Goal: Information Seeking & Learning: Find specific fact

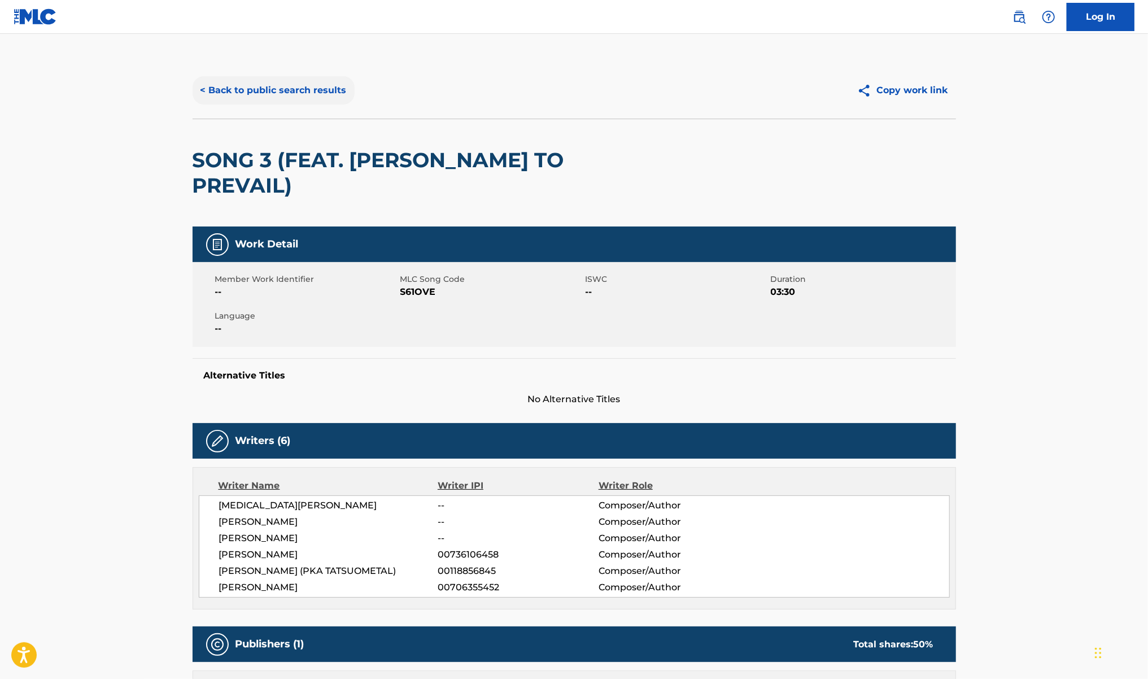
click at [273, 99] on button "< Back to public search results" at bounding box center [273, 90] width 162 height 28
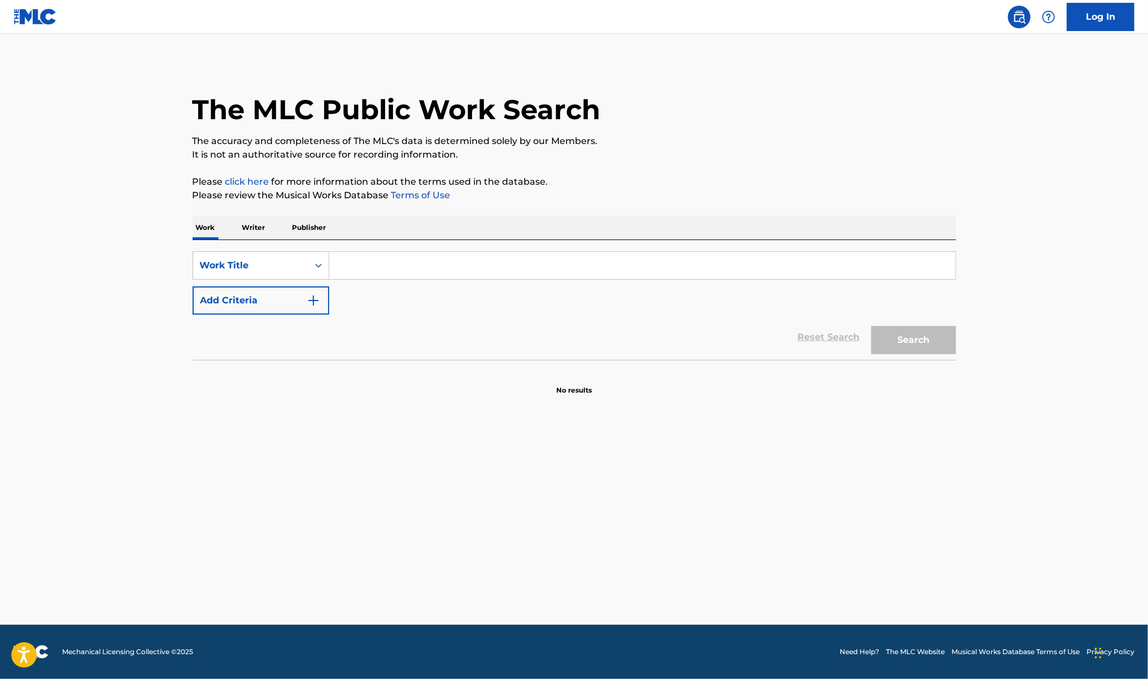
click at [308, 227] on p "Publisher" at bounding box center [309, 228] width 41 height 24
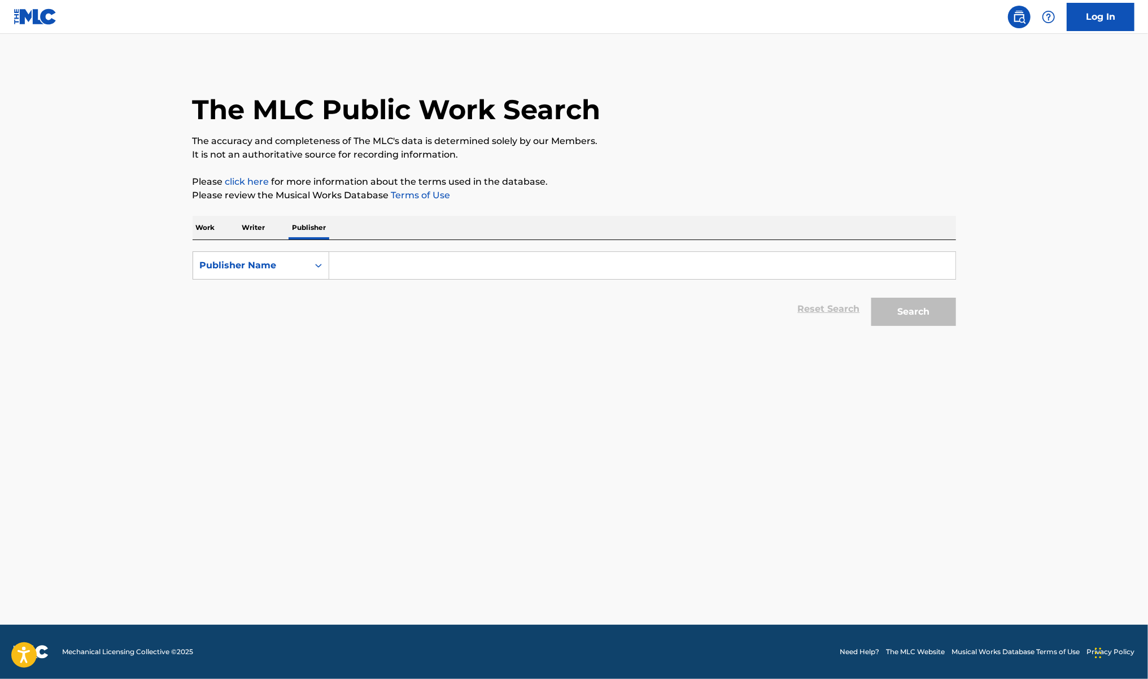
click at [400, 260] on input "Search Form" at bounding box center [642, 265] width 626 height 27
paste input "[PERSON_NAME] Publishing / Artist 101 Publishing Group"
drag, startPoint x: 452, startPoint y: 264, endPoint x: 807, endPoint y: 265, distance: 354.5
click at [807, 265] on input "[PERSON_NAME] Publishing / Artist 101 Publishing Group" at bounding box center [642, 265] width 626 height 27
type input "[PERSON_NAME] Publishing"
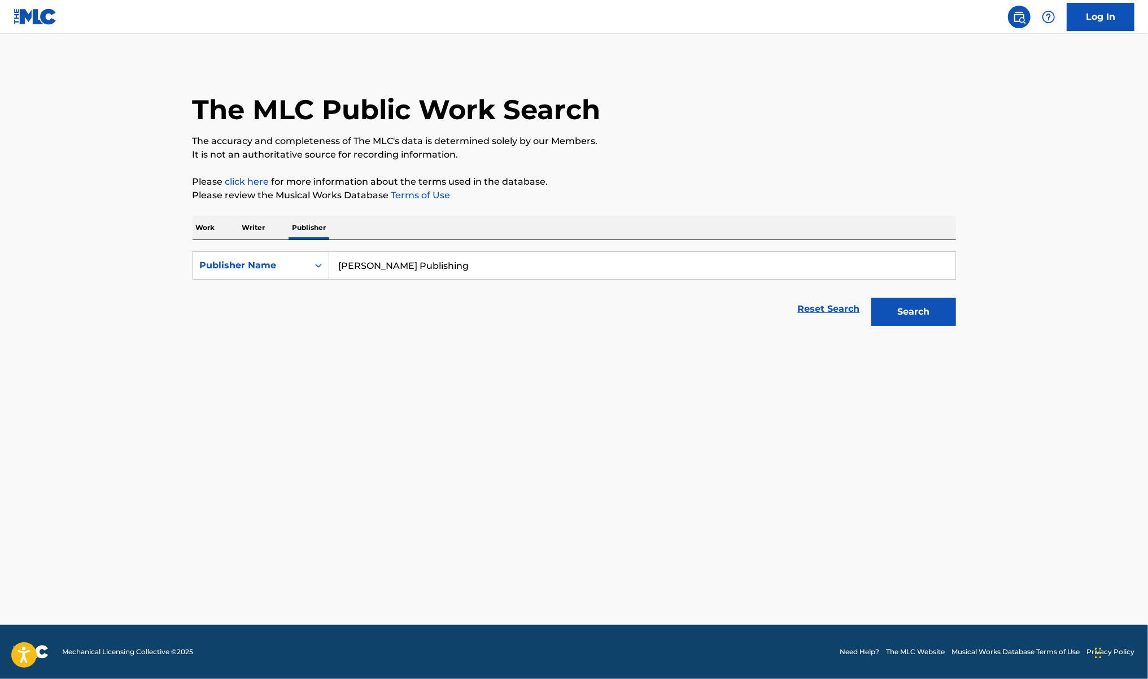
click at [871, 297] on button "Search" at bounding box center [913, 311] width 85 height 28
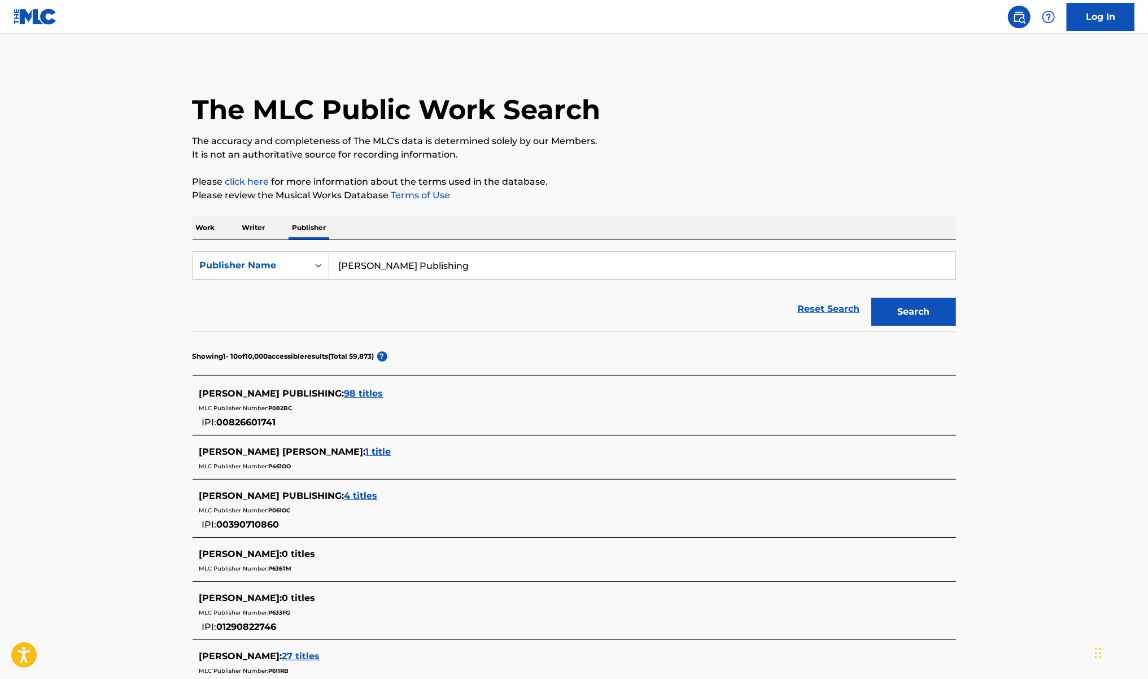
click at [351, 396] on span "98 titles" at bounding box center [363, 393] width 39 height 11
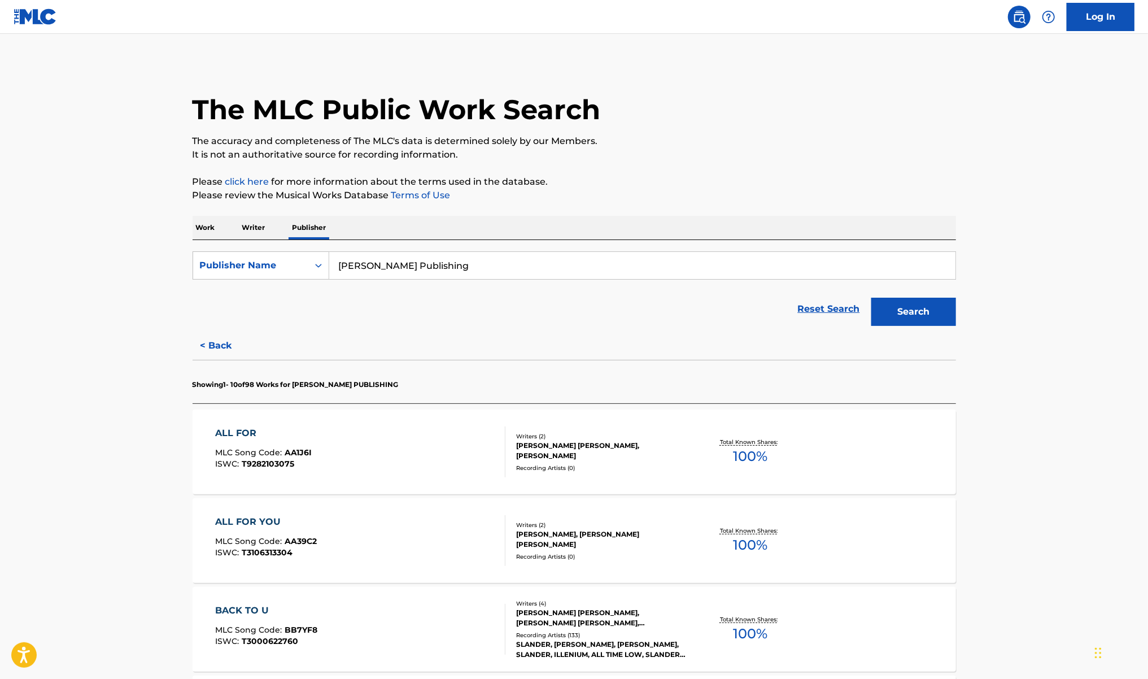
click at [428, 459] on div "ALL FOR MLC Song Code : AA1J6I ISWC : T9282103075" at bounding box center [360, 451] width 290 height 51
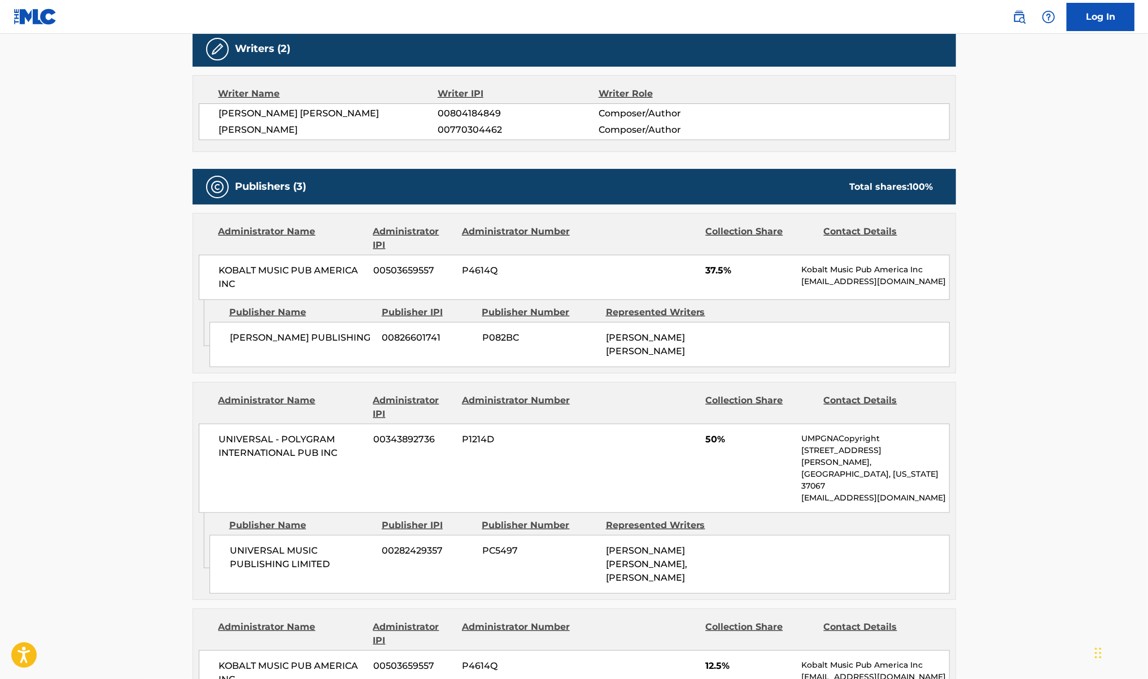
scroll to position [452, 0]
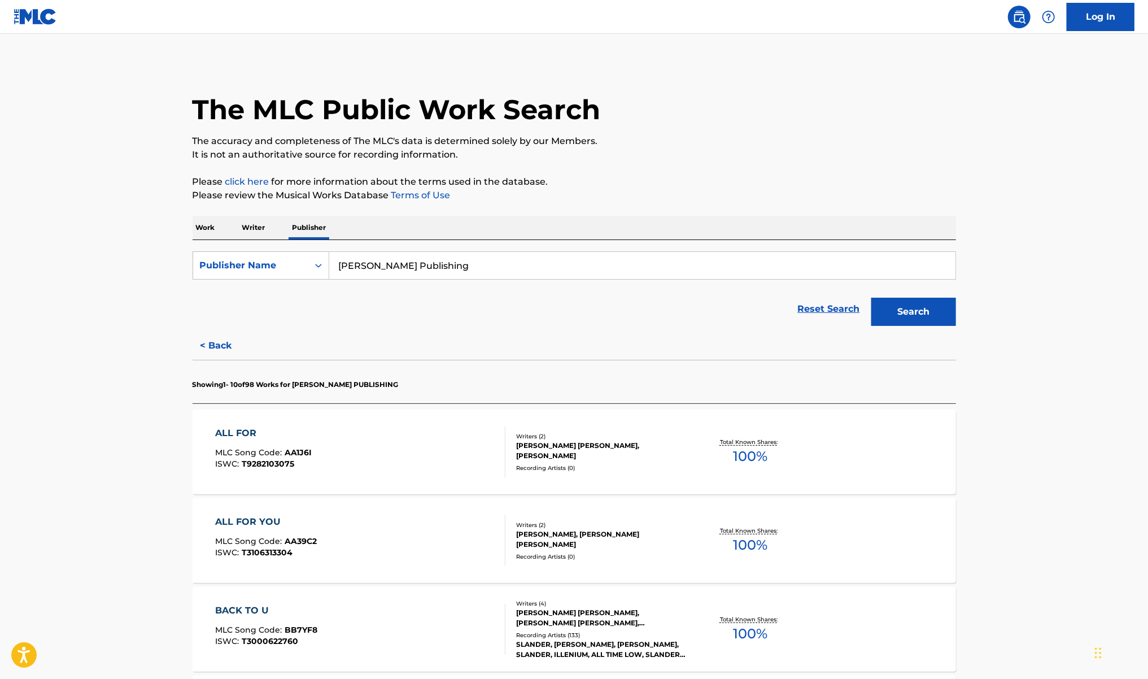
click at [438, 552] on div "ALL FOR YOU MLC Song Code : AA39C2 ISWC : T3106313304" at bounding box center [360, 540] width 290 height 51
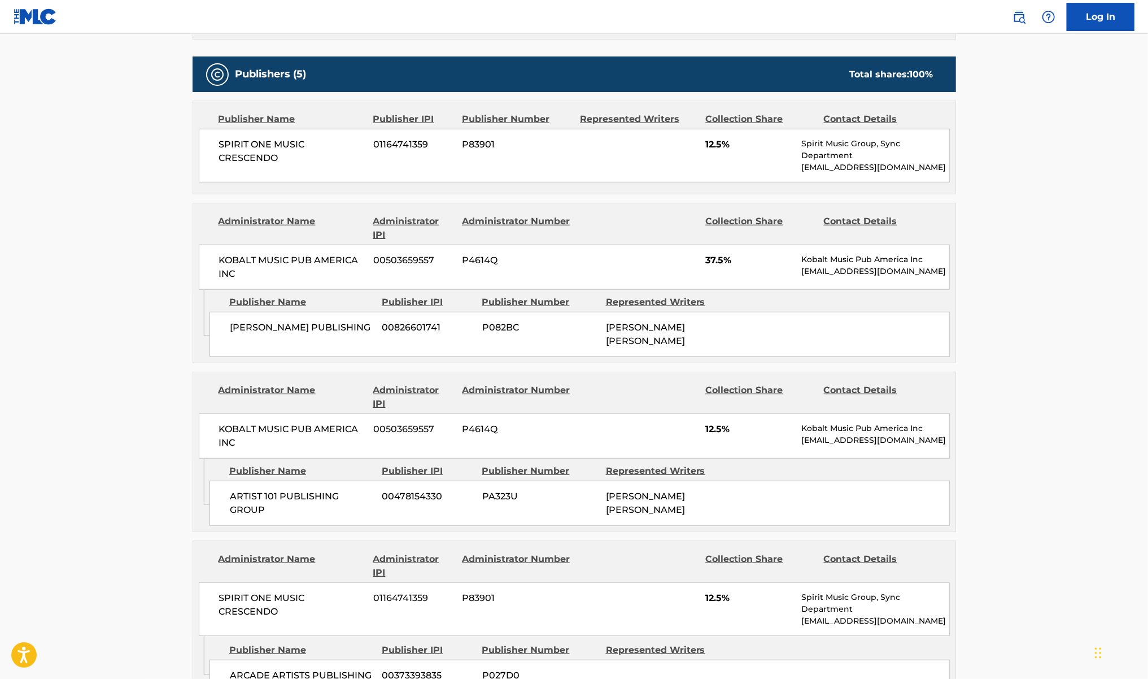
scroll to position [527, 0]
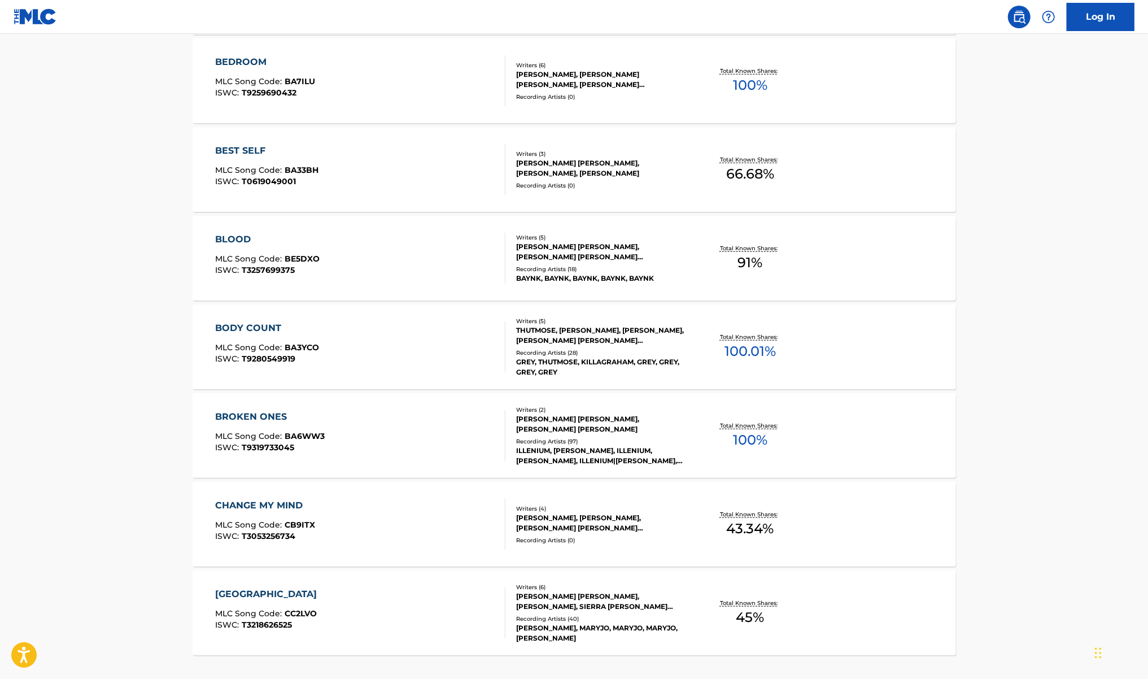
scroll to position [750, 0]
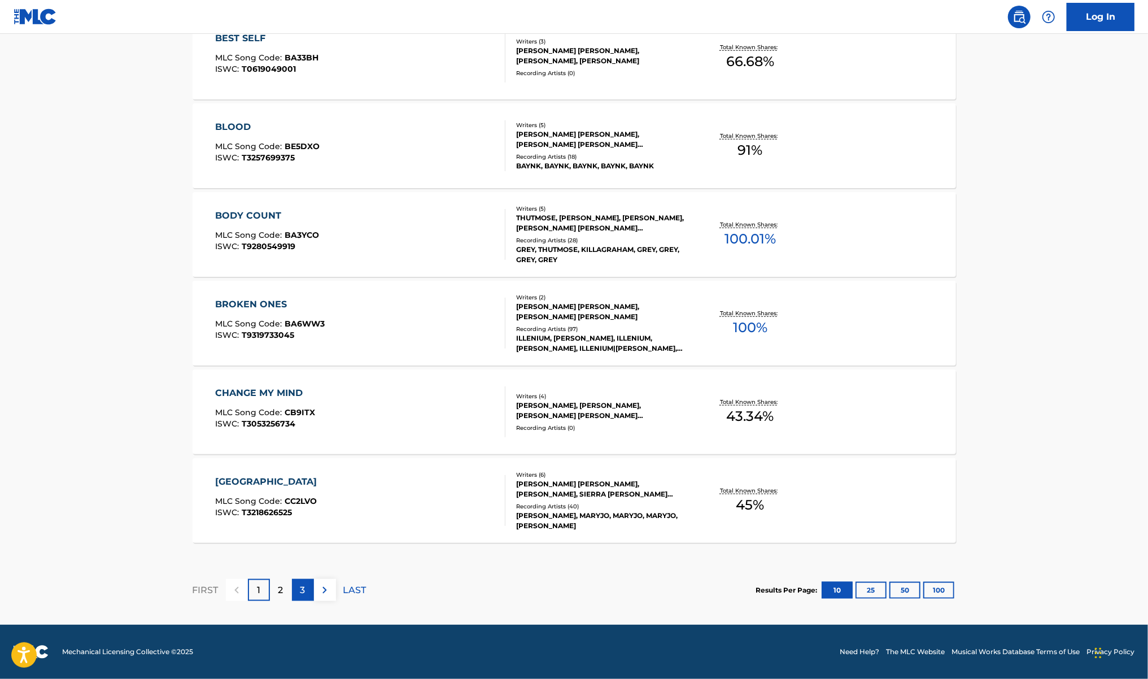
click at [303, 585] on p "3" at bounding box center [302, 590] width 5 height 14
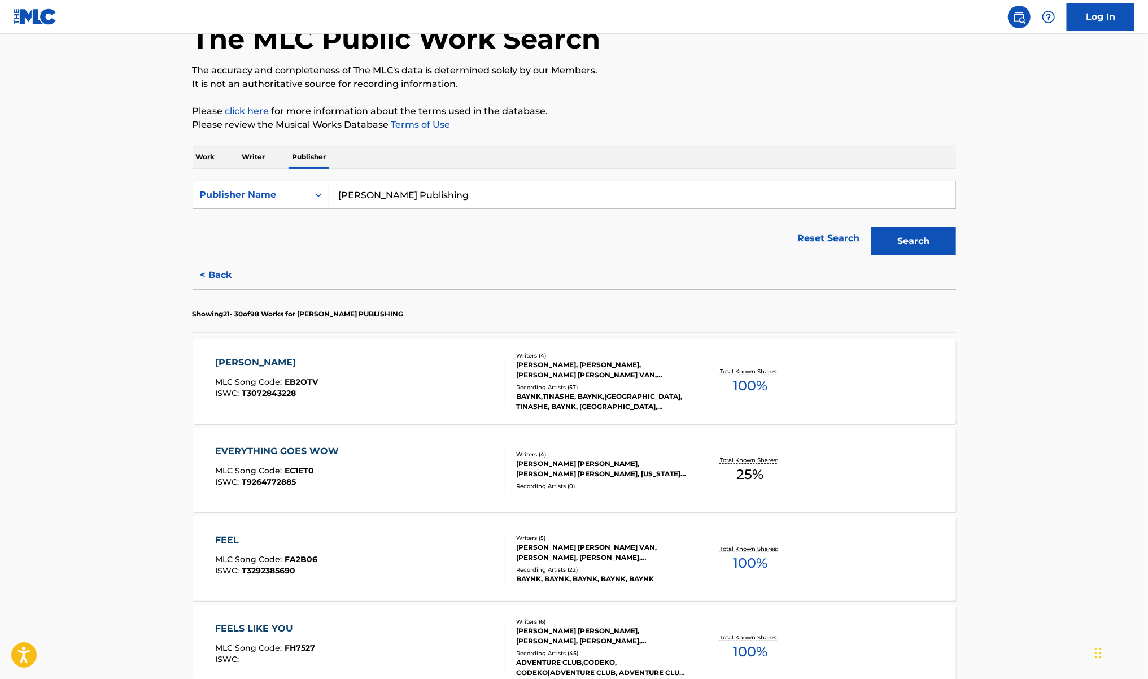
scroll to position [0, 0]
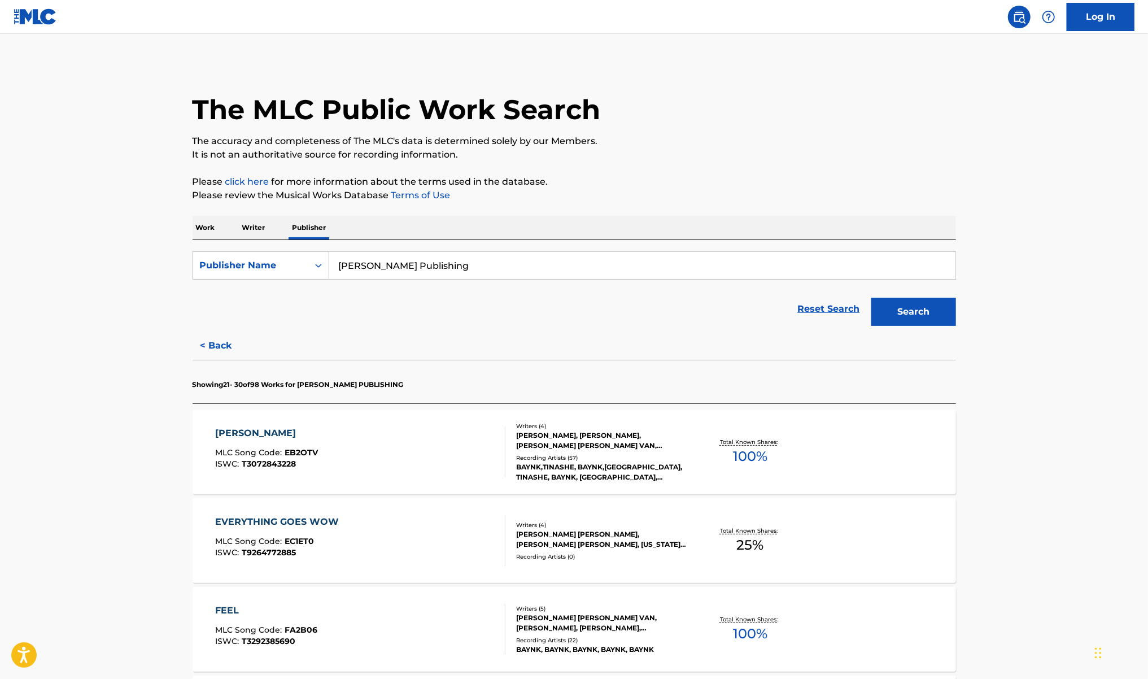
click at [202, 229] on p "Work" at bounding box center [205, 228] width 26 height 24
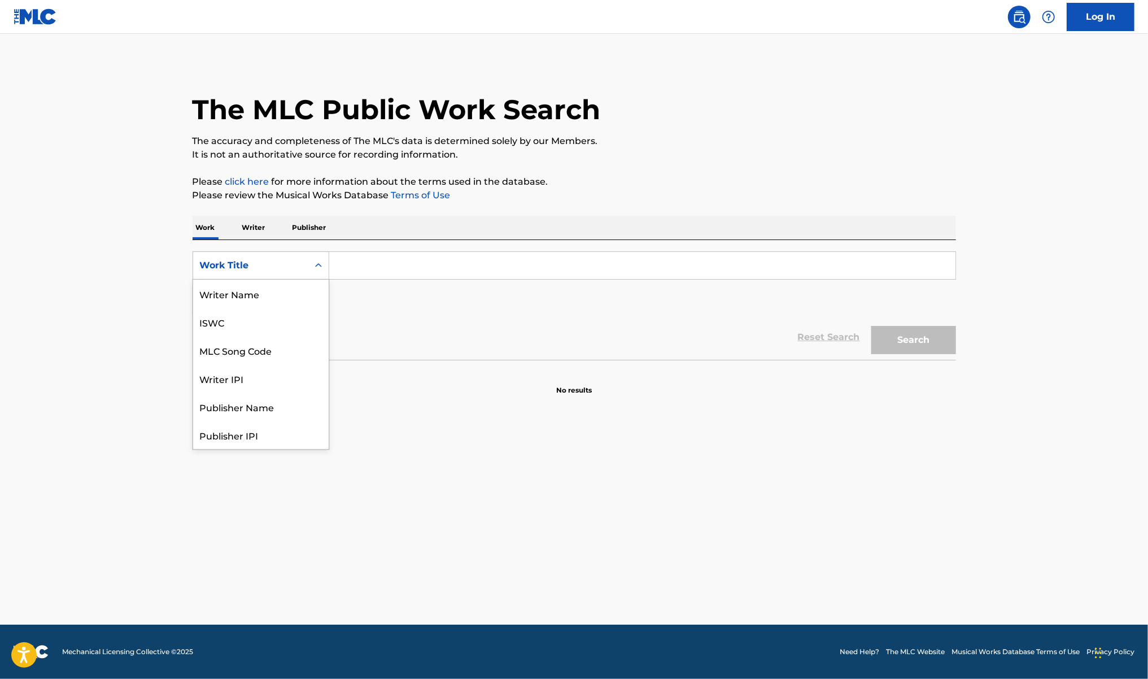
click at [240, 267] on div "Work Title" at bounding box center [251, 266] width 102 height 14
click at [378, 271] on input "Search Form" at bounding box center [642, 265] width 626 height 27
paste input "Monster"
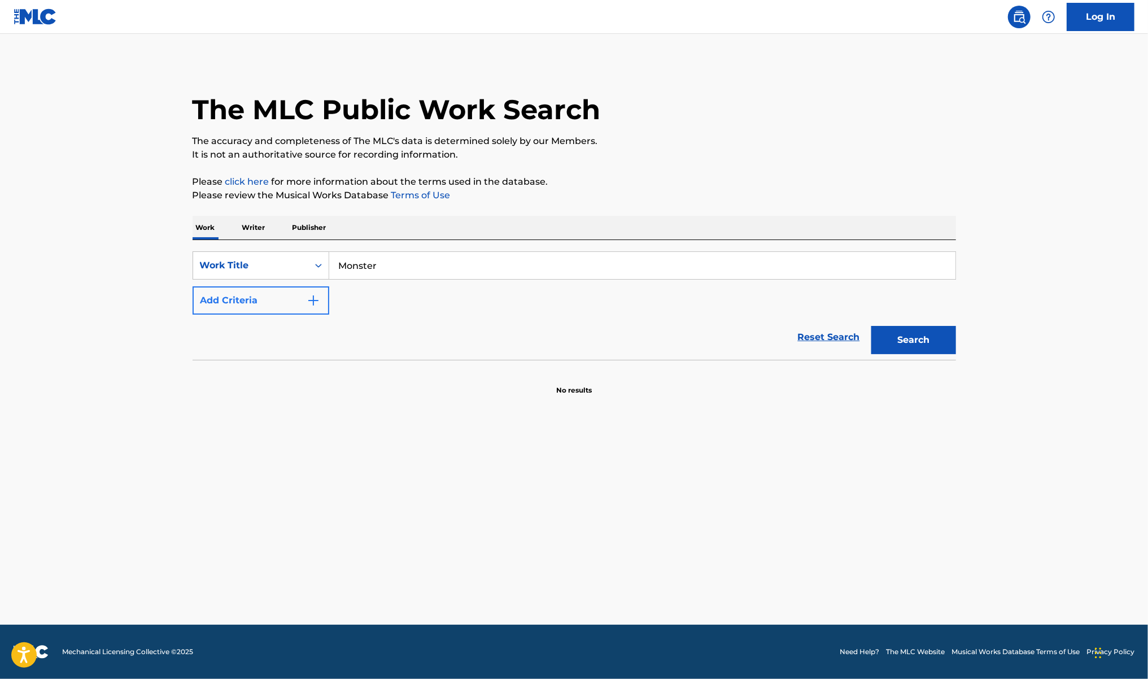
type input "Monster"
click at [297, 305] on button "Add Criteria" at bounding box center [260, 300] width 137 height 28
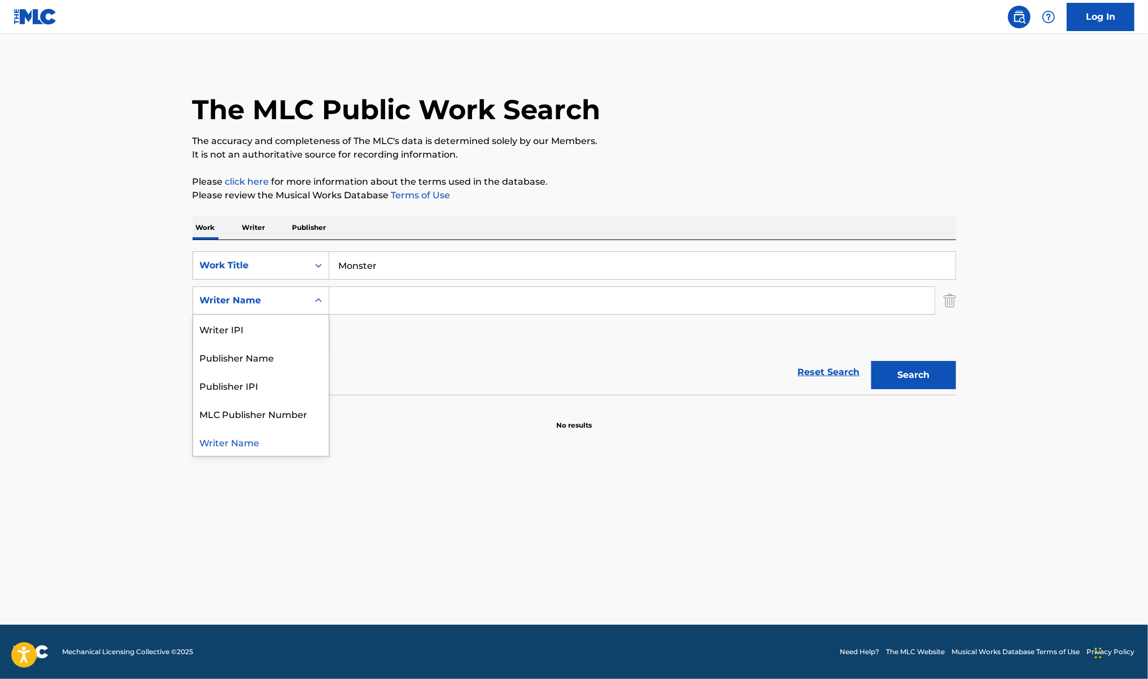
click at [294, 301] on div "Writer Name" at bounding box center [251, 301] width 102 height 14
click at [287, 391] on div "Publisher IPI" at bounding box center [260, 385] width 135 height 28
click at [269, 308] on div "Publisher IPI" at bounding box center [250, 300] width 115 height 21
click at [271, 384] on div "Publisher Name" at bounding box center [260, 385] width 135 height 28
click at [398, 295] on input "Search Form" at bounding box center [631, 300] width 605 height 27
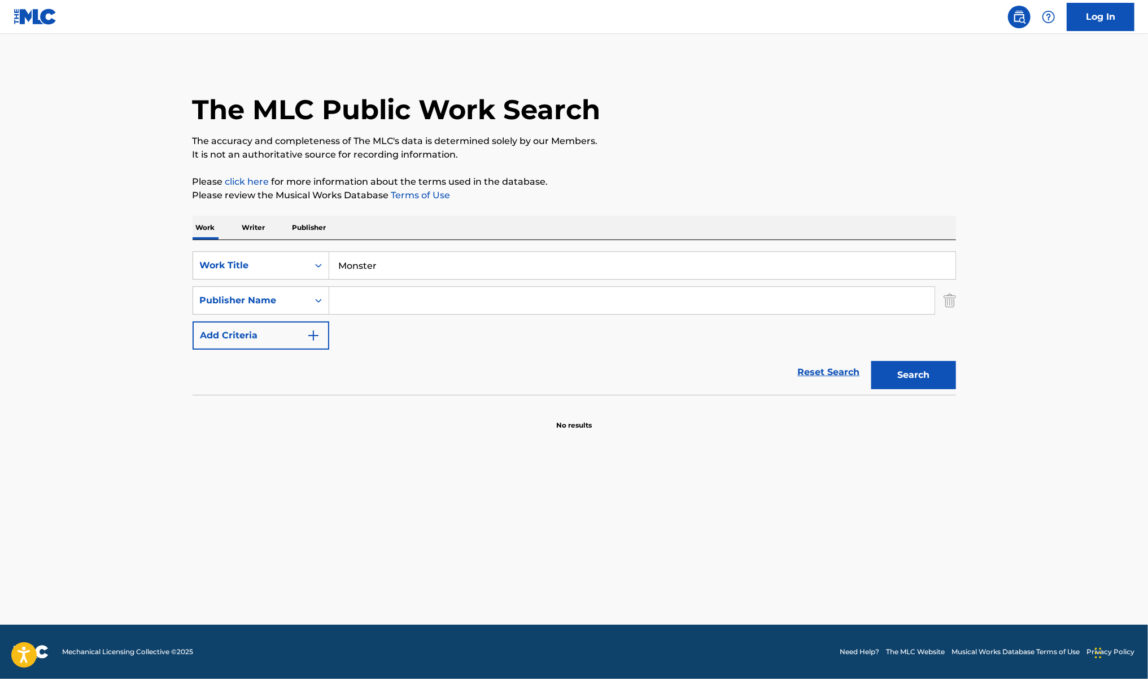
paste input "[PERSON_NAME] Publishing"
type input "[PERSON_NAME] Publishing"
click at [871, 361] on button "Search" at bounding box center [913, 375] width 85 height 28
click at [305, 229] on p "Publisher" at bounding box center [309, 228] width 41 height 24
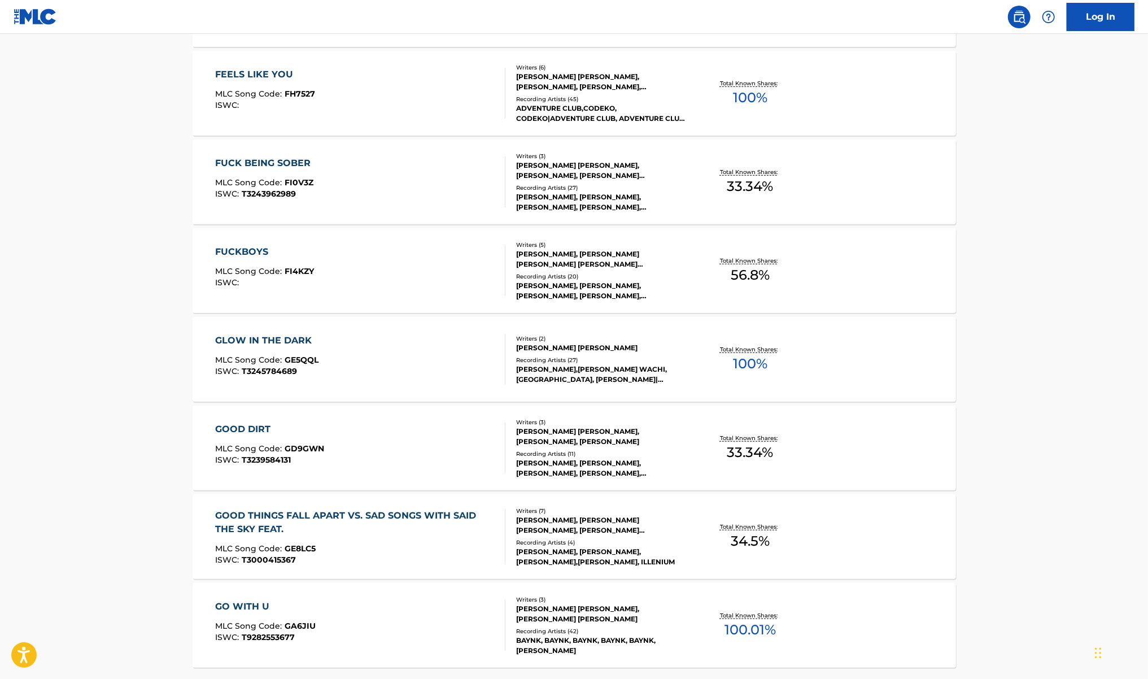
scroll to position [677, 0]
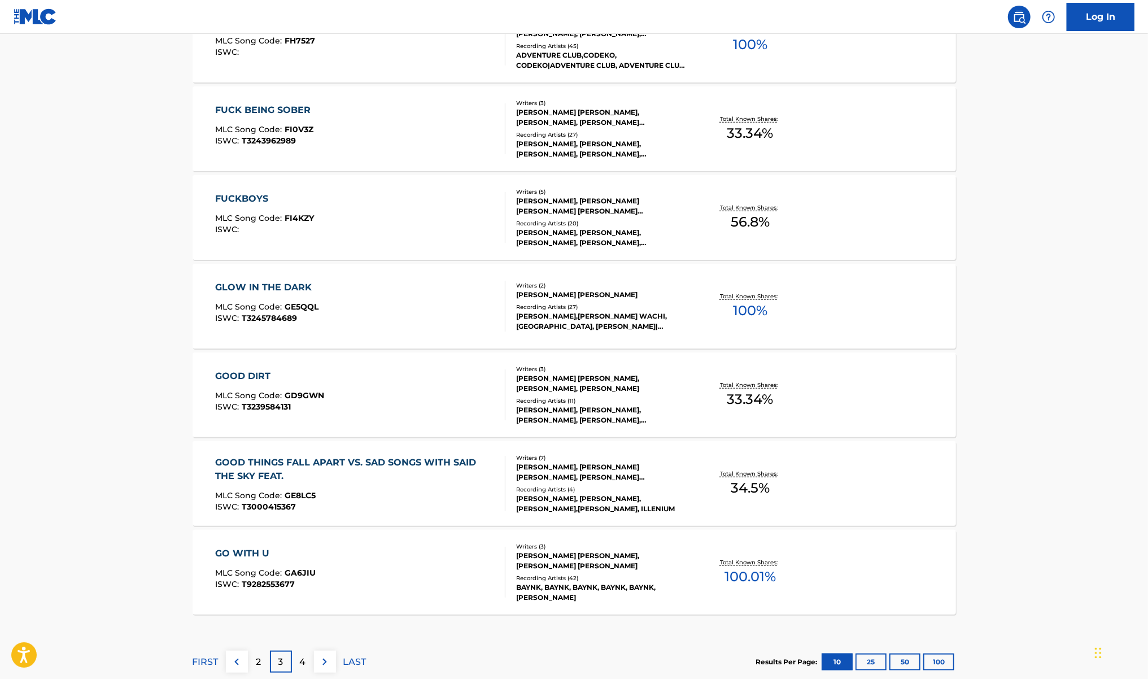
click at [426, 321] on div "GLOW IN THE DARK MLC Song Code : GE5QQL ISWC : T3245784689" at bounding box center [360, 306] width 290 height 51
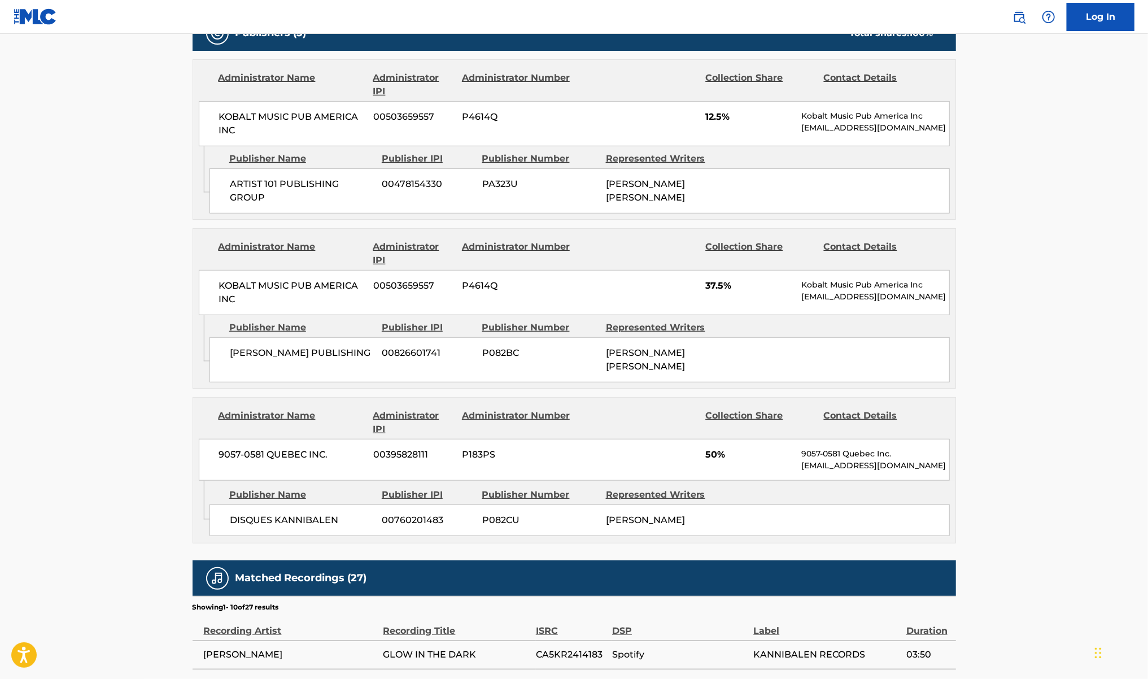
scroll to position [527, 0]
